Goal: Task Accomplishment & Management: Manage account settings

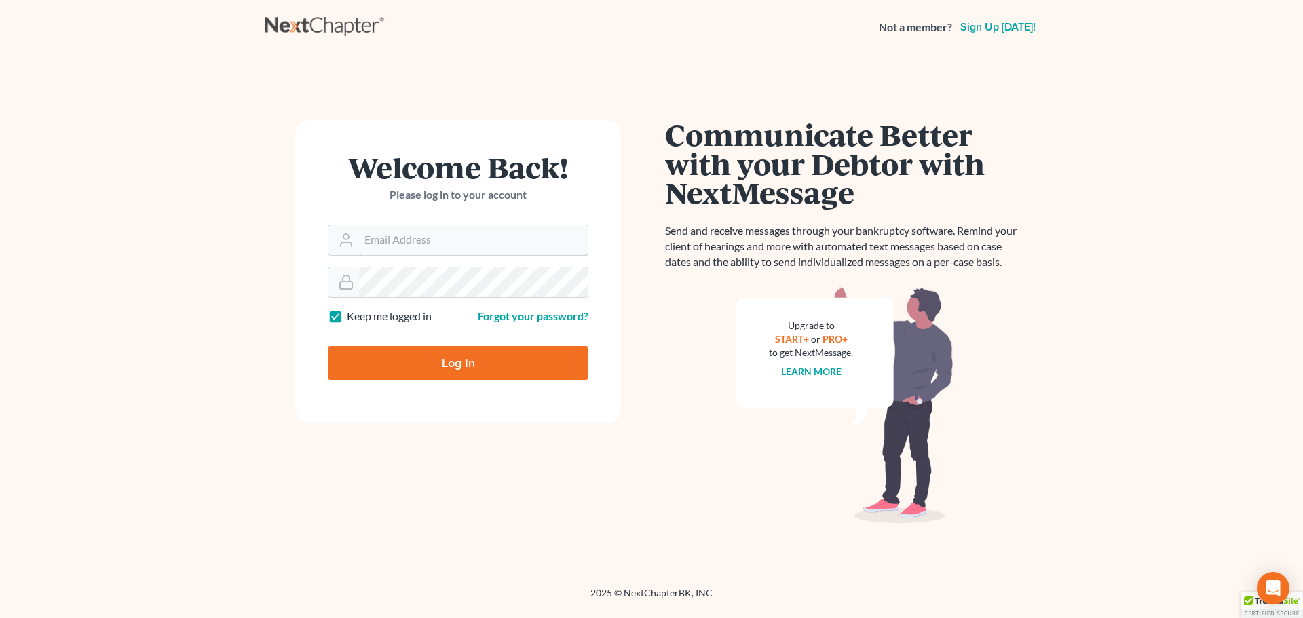
type input "[EMAIL_ADDRESS][DOMAIN_NAME]"
click at [467, 361] on input "Log In" at bounding box center [458, 363] width 261 height 34
type input "Thinking..."
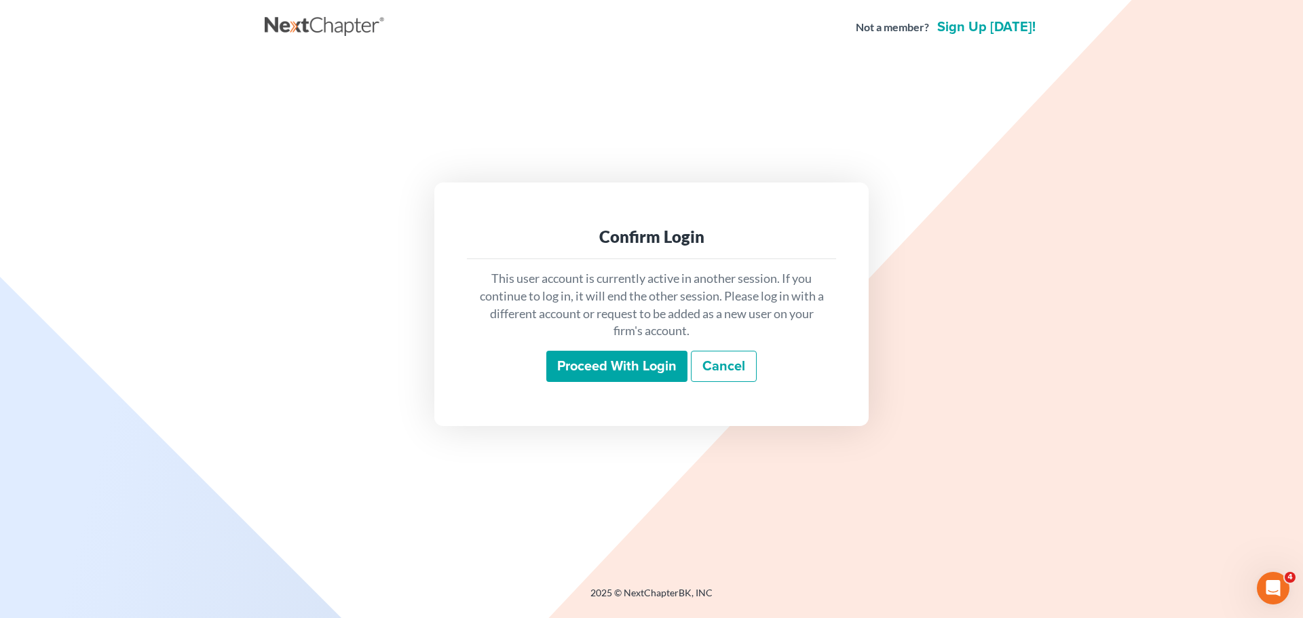
click at [618, 364] on input "Proceed with login" at bounding box center [616, 366] width 141 height 31
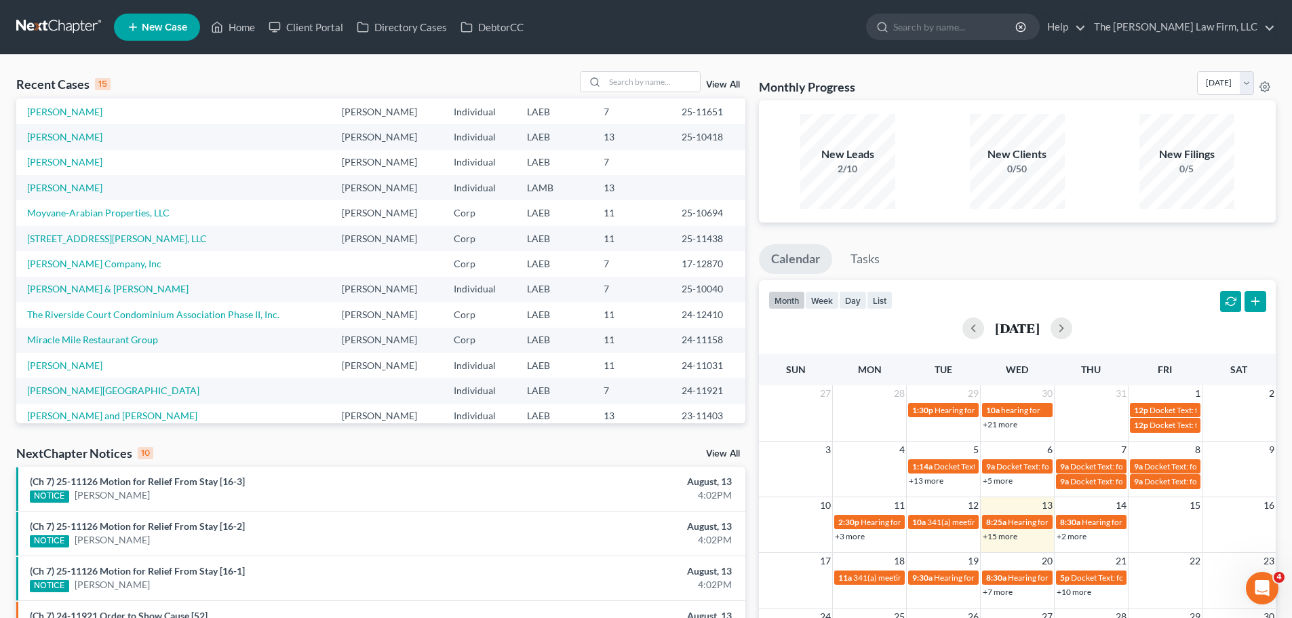
scroll to position [93, 0]
